Goal: Find specific page/section: Find specific page/section

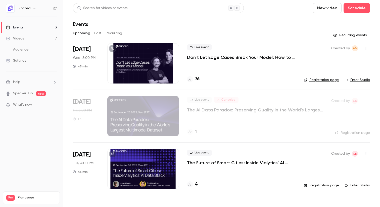
click at [249, 20] on header "Search for videos or events New video Schedule Events" at bounding box center [221, 15] width 297 height 24
